Goal: Task Accomplishment & Management: Manage account settings

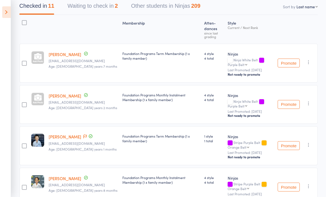
click at [4, 17] on icon at bounding box center [6, 12] width 9 height 12
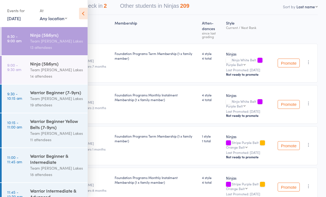
click at [44, 66] on div "Ninja (5&6yrs)" at bounding box center [56, 63] width 53 height 6
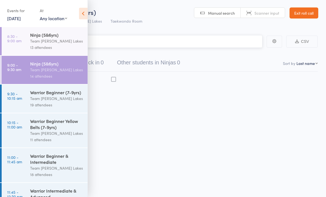
scroll to position [4, 0]
click at [87, 15] on icon at bounding box center [83, 14] width 9 height 12
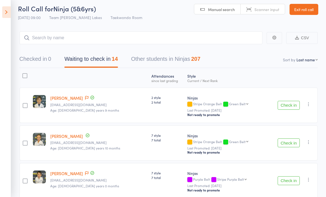
click at [78, 58] on button "Waiting to check in 14" at bounding box center [90, 60] width 53 height 15
click at [290, 102] on button "Check in" at bounding box center [288, 105] width 22 height 9
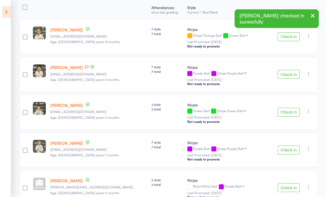
scroll to position [73, 0]
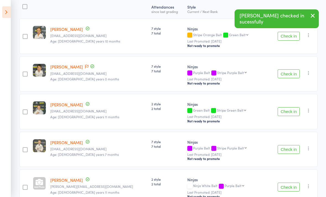
click at [289, 109] on button "Check in" at bounding box center [288, 111] width 22 height 9
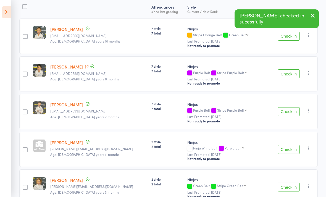
click at [292, 111] on button "Check in" at bounding box center [288, 111] width 22 height 9
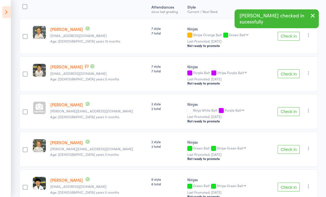
click at [290, 116] on button "Check in" at bounding box center [288, 111] width 22 height 9
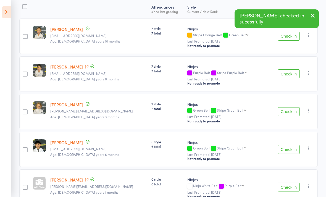
click at [286, 116] on button "Check in" at bounding box center [288, 111] width 22 height 9
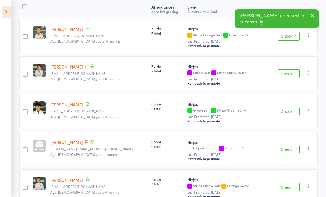
click at [289, 114] on button "Check in" at bounding box center [288, 111] width 22 height 9
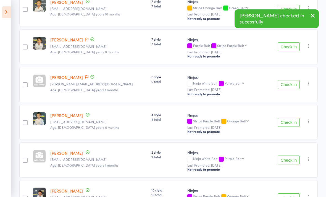
scroll to position [103, 0]
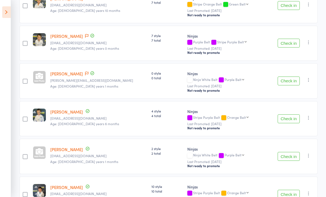
click at [291, 157] on button "Check in" at bounding box center [288, 156] width 22 height 9
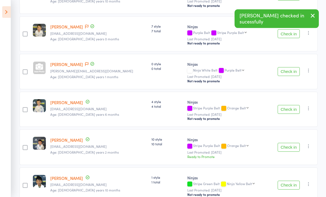
scroll to position [165, 0]
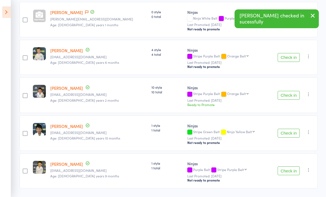
click at [290, 133] on button "Check in" at bounding box center [288, 133] width 22 height 9
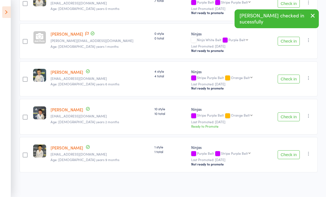
scroll to position [127, 0]
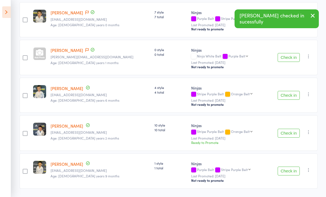
click at [288, 135] on button "Check in" at bounding box center [288, 133] width 22 height 9
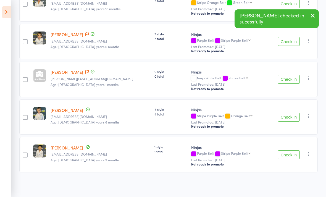
scroll to position [89, 0]
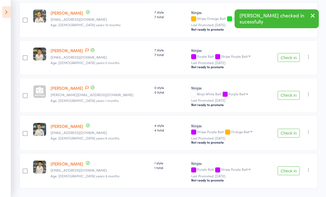
click at [290, 173] on button "Check in" at bounding box center [288, 170] width 22 height 9
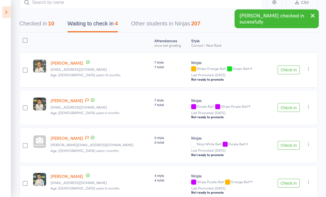
scroll to position [38, 0]
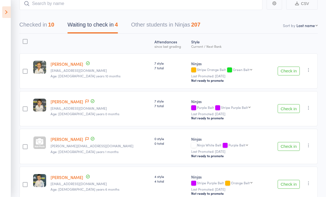
click at [21, 38] on div at bounding box center [25, 43] width 12 height 15
click at [25, 40] on div at bounding box center [25, 41] width 5 height 5
click at [24, 40] on input "checkbox" at bounding box center [24, 40] width 0 height 0
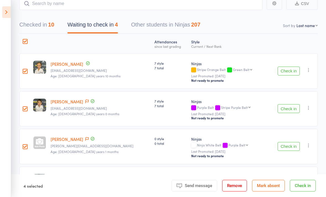
click at [271, 191] on button "Mark absent" at bounding box center [268, 186] width 33 height 12
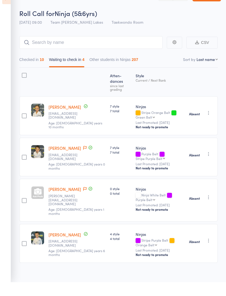
scroll to position [4, 0]
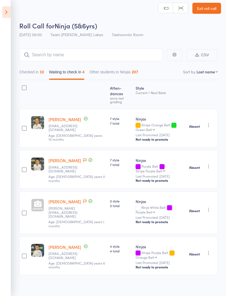
click at [7, 16] on icon at bounding box center [6, 12] width 9 height 12
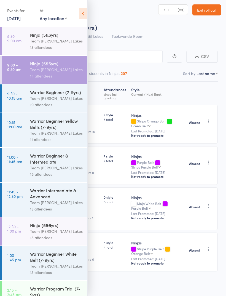
scroll to position [0, 0]
click at [31, 94] on div "Warrior Beginner (7-9yrs)" at bounding box center [56, 92] width 53 height 6
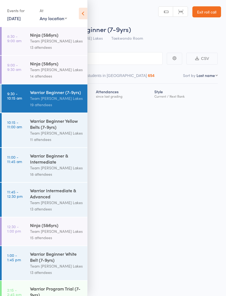
click at [76, 13] on div "Events for [DATE] [DATE] [DATE] Sun Mon Tue Wed Thu Fri Sat 31 27 28 29 30 31 0…" at bounding box center [43, 14] width 87 height 28
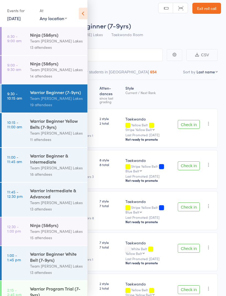
click at [94, 18] on header "Roll Call for Warrior Beginner (7-9yrs) [DATE] 09:30 Team [PERSON_NAME] Lakes T…" at bounding box center [113, 18] width 226 height 44
click at [81, 19] on icon at bounding box center [83, 14] width 9 height 12
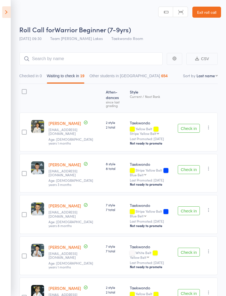
click at [212, 13] on link "Exit roll call" at bounding box center [207, 12] width 29 height 11
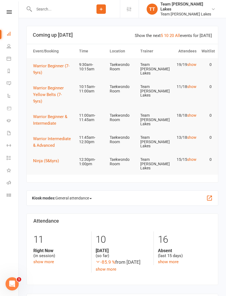
click at [7, 13] on icon at bounding box center [9, 12] width 5 height 4
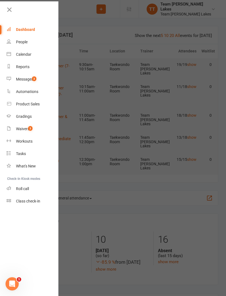
click at [20, 118] on div "Gradings" at bounding box center [24, 116] width 16 height 4
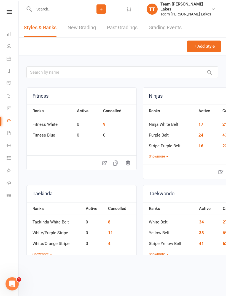
click at [73, 24] on link "New Grading" at bounding box center [82, 27] width 28 height 19
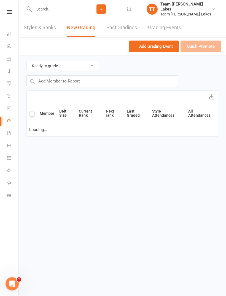
click at [168, 44] on span "Add Grading Event" at bounding box center [154, 46] width 38 height 5
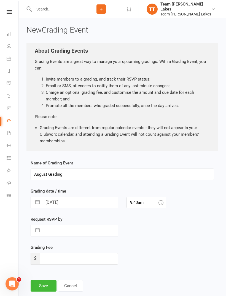
click at [7, 120] on icon at bounding box center [9, 120] width 4 height 4
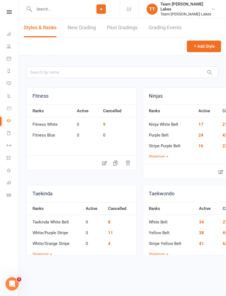
click at [88, 24] on link "New Grading" at bounding box center [82, 27] width 28 height 19
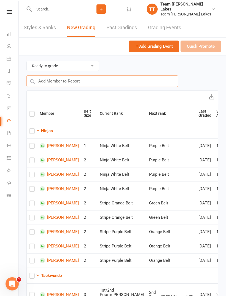
click at [144, 81] on input "text" at bounding box center [102, 81] width 152 height 12
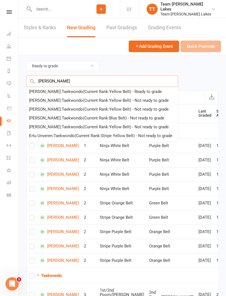
type input "Erik"
click at [136, 89] on div "Erik Kladaric : Taekwondo (Current Rank: Yellow Belt ) - Ready to grade" at bounding box center [95, 91] width 133 height 7
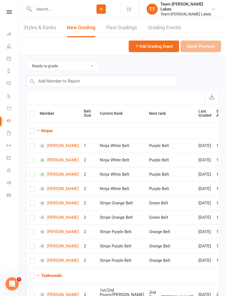
checkbox input "true"
click at [212, 45] on button "Quick Promote" at bounding box center [201, 47] width 41 height 12
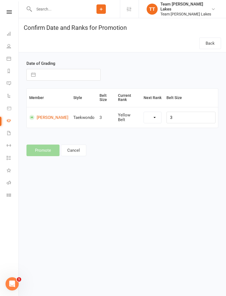
select select "1110"
click at [32, 71] on button "button" at bounding box center [33, 74] width 10 height 11
select select "6"
select select "2025"
select select "7"
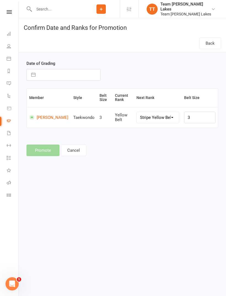
select select "2025"
select select "8"
select select "2025"
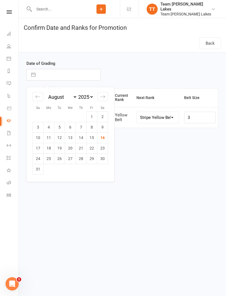
click at [39, 127] on td "3" at bounding box center [38, 127] width 11 height 10
type input "03 Aug 2025"
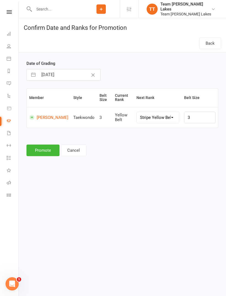
click at [45, 151] on button "Promote" at bounding box center [42, 151] width 33 height 12
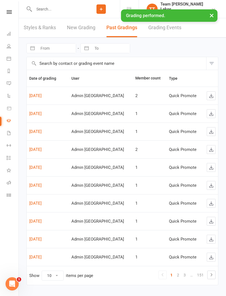
click at [7, 184] on icon at bounding box center [9, 182] width 4 height 4
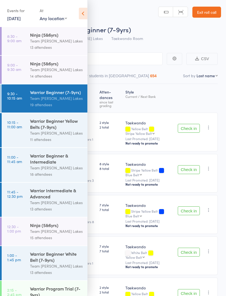
click at [85, 15] on icon at bounding box center [83, 14] width 9 height 12
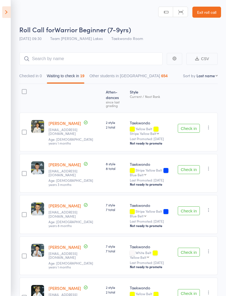
click at [190, 124] on button "Check in" at bounding box center [189, 128] width 22 height 9
click at [188, 165] on button "Check in" at bounding box center [189, 169] width 22 height 9
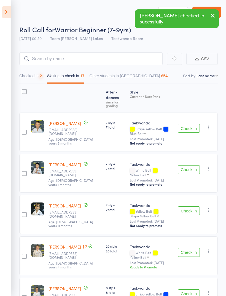
click at [188, 125] on button "Check in" at bounding box center [189, 128] width 22 height 9
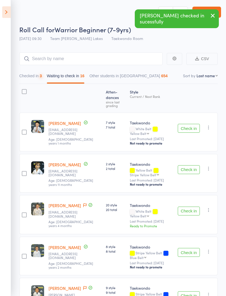
click at [187, 126] on button "Check in" at bounding box center [189, 128] width 22 height 9
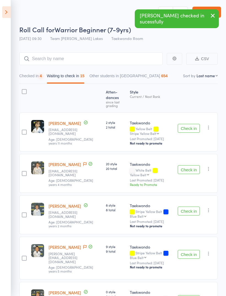
click at [188, 126] on button "Check in" at bounding box center [189, 128] width 22 height 9
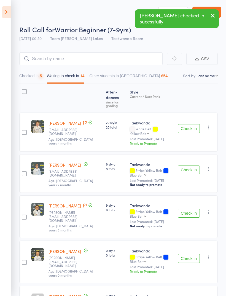
click at [194, 124] on button "Check in" at bounding box center [189, 128] width 22 height 9
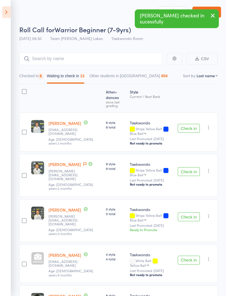
click at [189, 125] on button "Check in" at bounding box center [189, 128] width 22 height 9
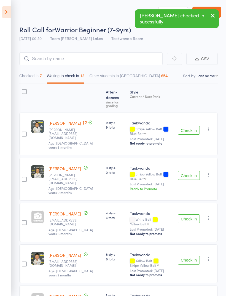
click at [185, 171] on button "Check in" at bounding box center [189, 175] width 22 height 9
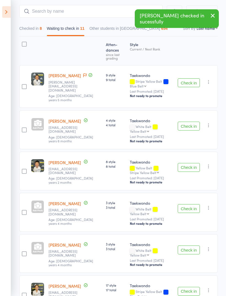
scroll to position [47, 0]
click at [193, 204] on button "Check in" at bounding box center [189, 208] width 22 height 9
click at [196, 204] on button "Check in" at bounding box center [189, 208] width 22 height 9
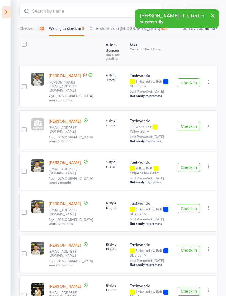
click at [194, 163] on button "Check in" at bounding box center [189, 167] width 22 height 9
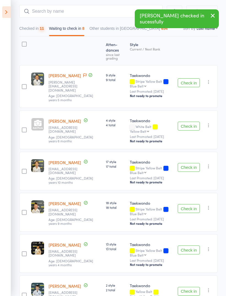
click at [191, 163] on button "Check in" at bounding box center [189, 167] width 22 height 9
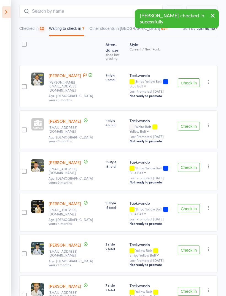
click at [193, 163] on button "Check in" at bounding box center [189, 167] width 22 height 9
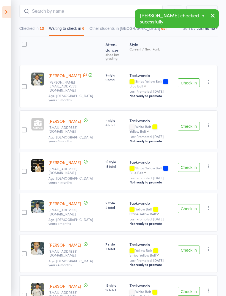
scroll to position [59, 0]
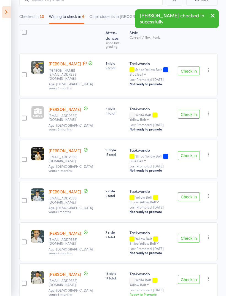
click at [186, 234] on button "Check in" at bounding box center [189, 238] width 22 height 9
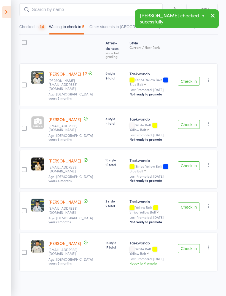
scroll to position [18, 0]
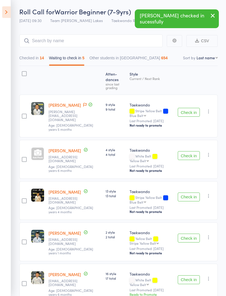
click at [192, 275] on button "Check in" at bounding box center [189, 279] width 22 height 9
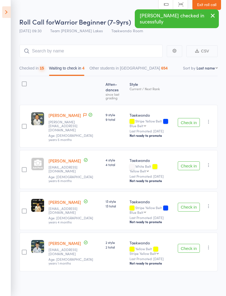
scroll to position [4, 0]
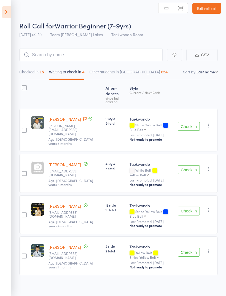
click at [188, 165] on button "Check in" at bounding box center [189, 169] width 22 height 9
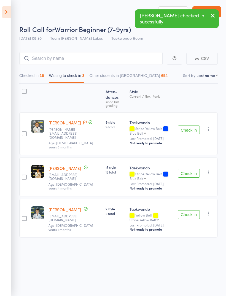
click at [25, 89] on div at bounding box center [24, 91] width 5 height 5
click at [23, 90] on input "checkbox" at bounding box center [23, 90] width 0 height 0
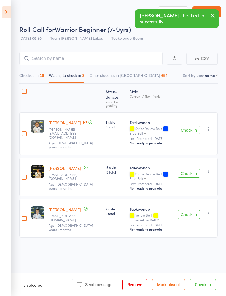
click at [170, 282] on button "Mark absent" at bounding box center [168, 285] width 33 height 12
